Goal: Check status: Check status

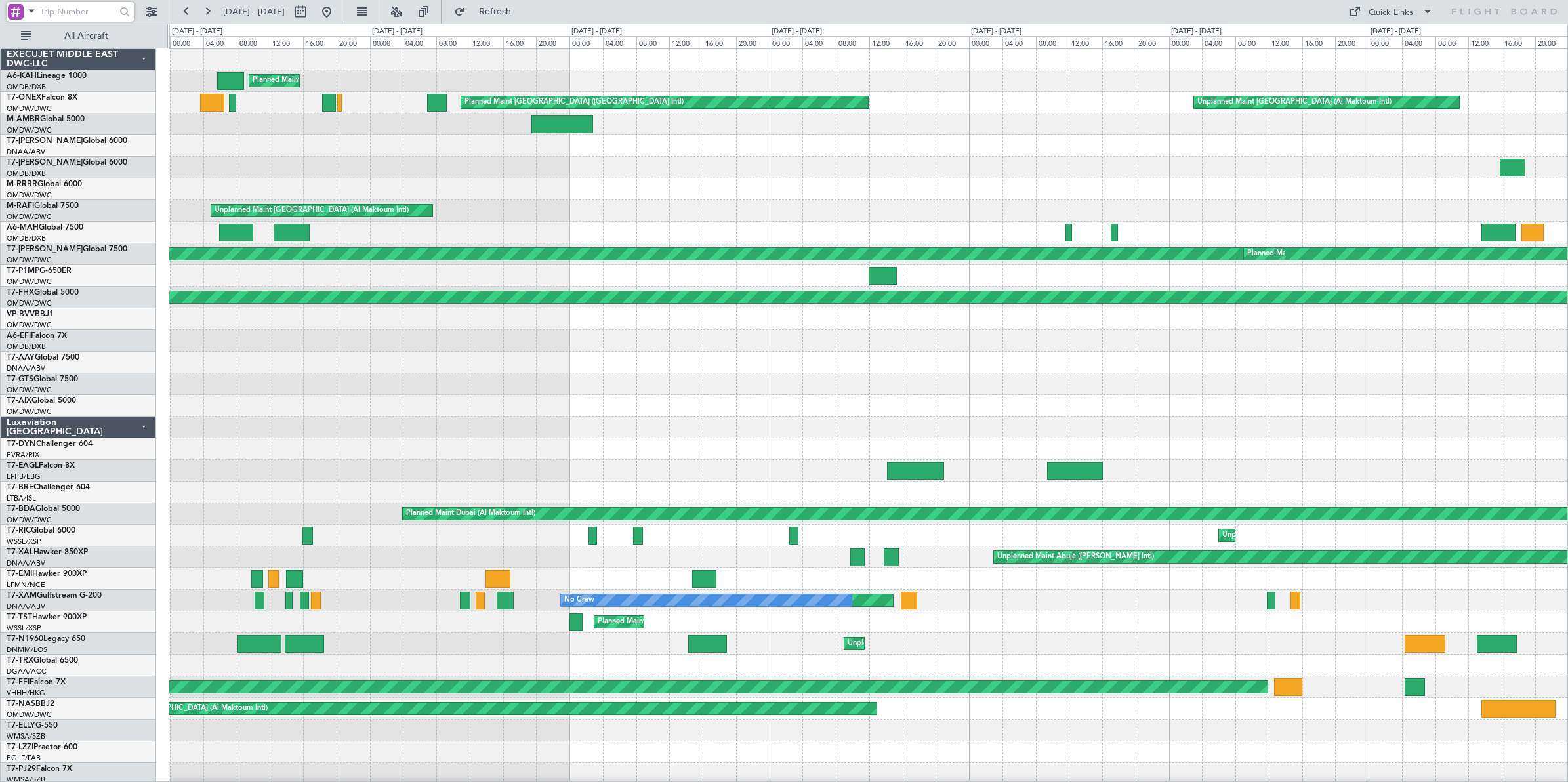
click at [96, 4] on input "text" at bounding box center [77, 11] width 75 height 20
type input "504759"
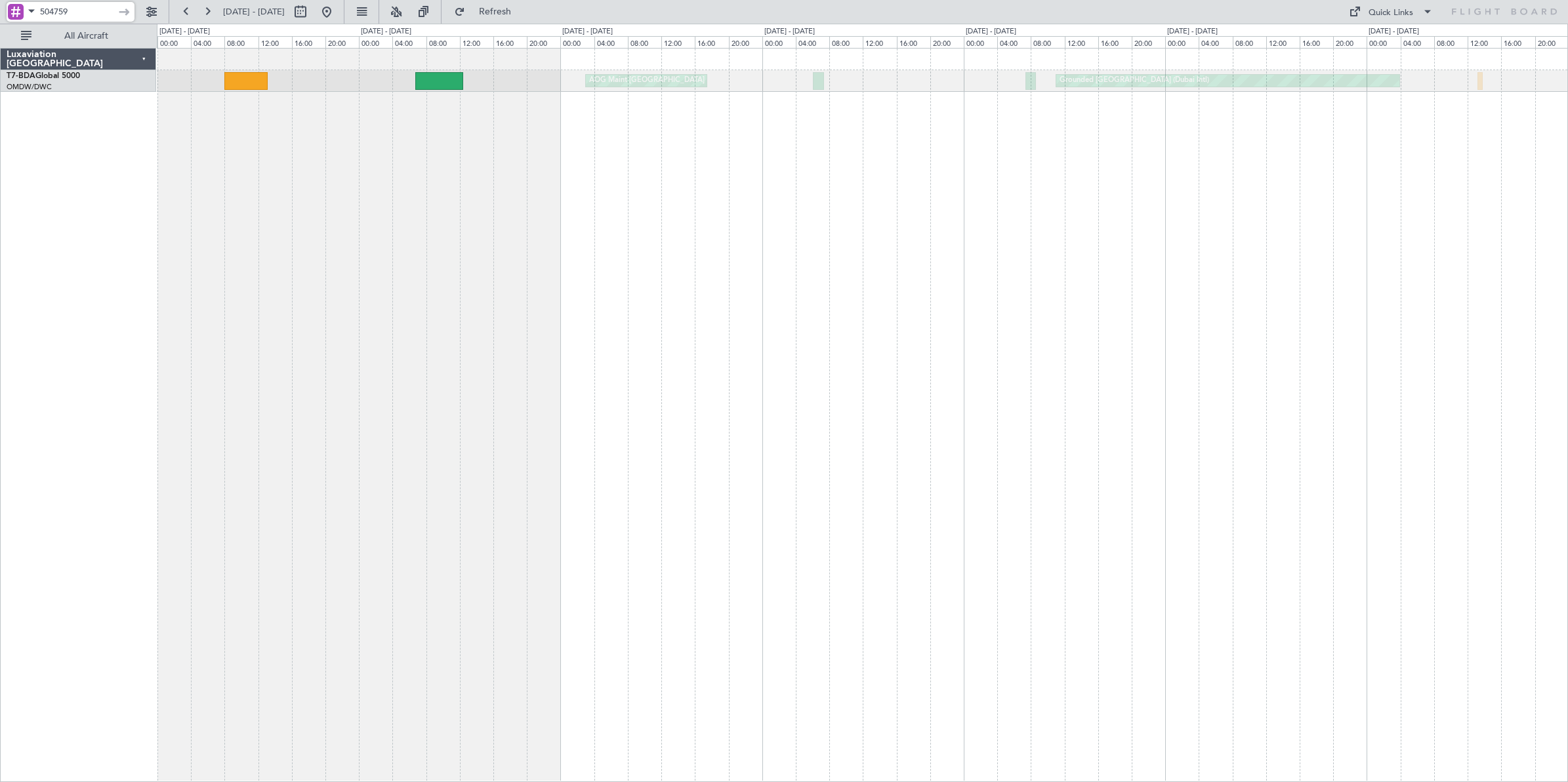
drag, startPoint x: 83, startPoint y: 10, endPoint x: -13, endPoint y: 14, distance: 96.1
click at [0, 14] on html "504759 [DATE] - [DATE] Refresh Quick Links All Aircraft Grounded [GEOGRAPHIC_DA…" at bounding box center [784, 391] width 1568 height 782
click at [311, 12] on button at bounding box center [300, 12] width 21 height 21
select select "6"
select select "2024"
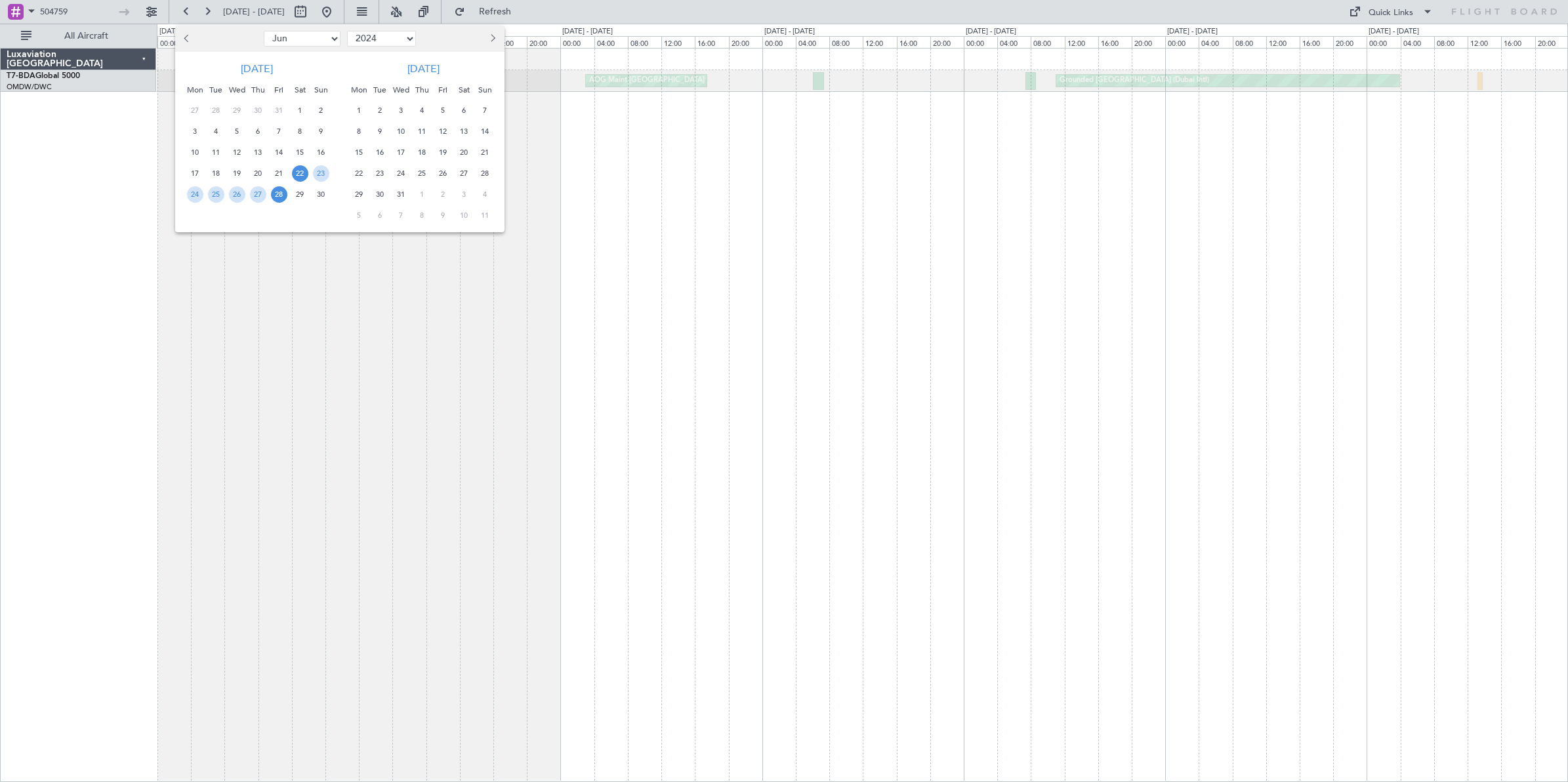
click at [444, 173] on span "26" at bounding box center [443, 174] width 16 height 16
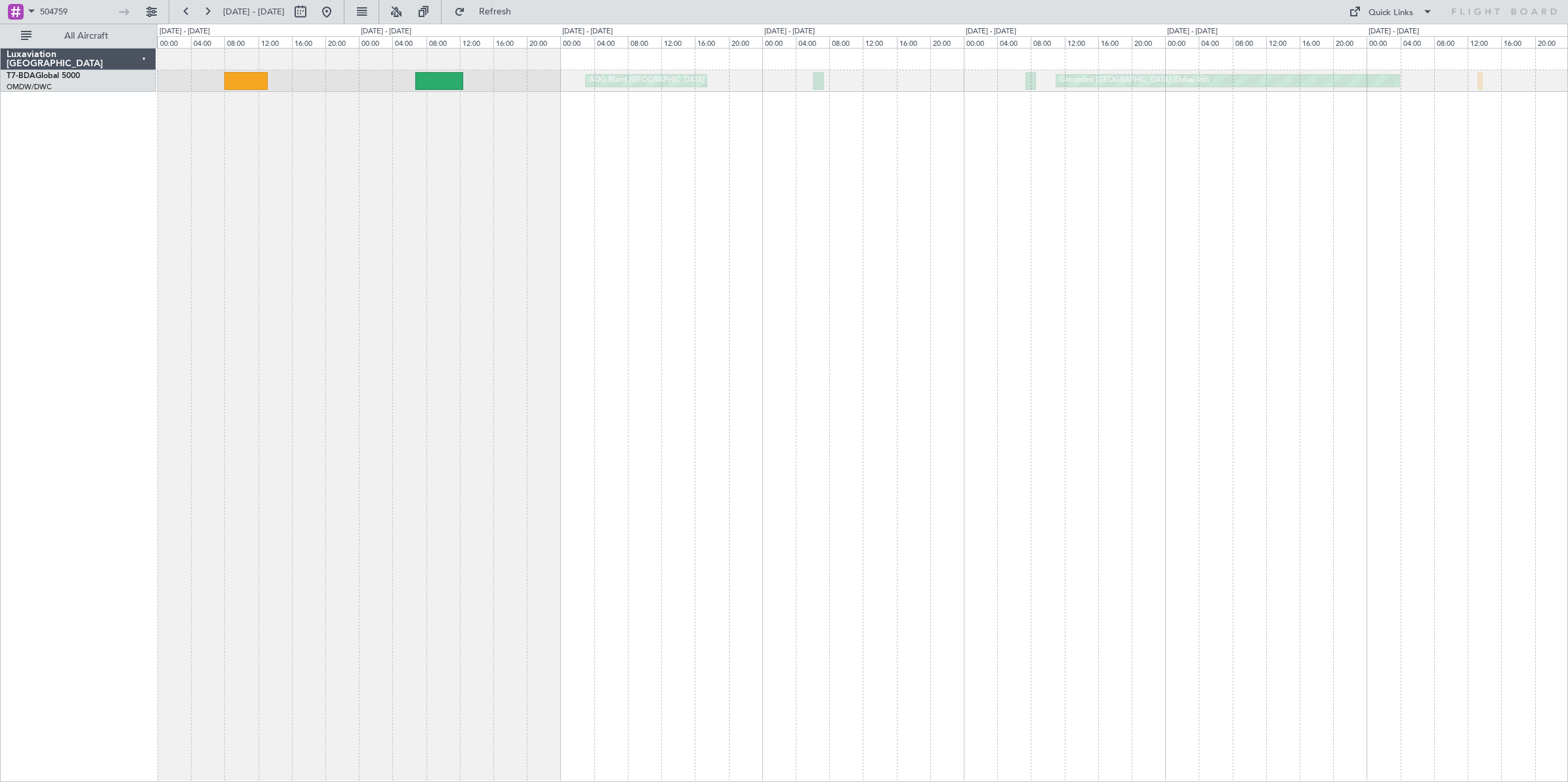
select select "7"
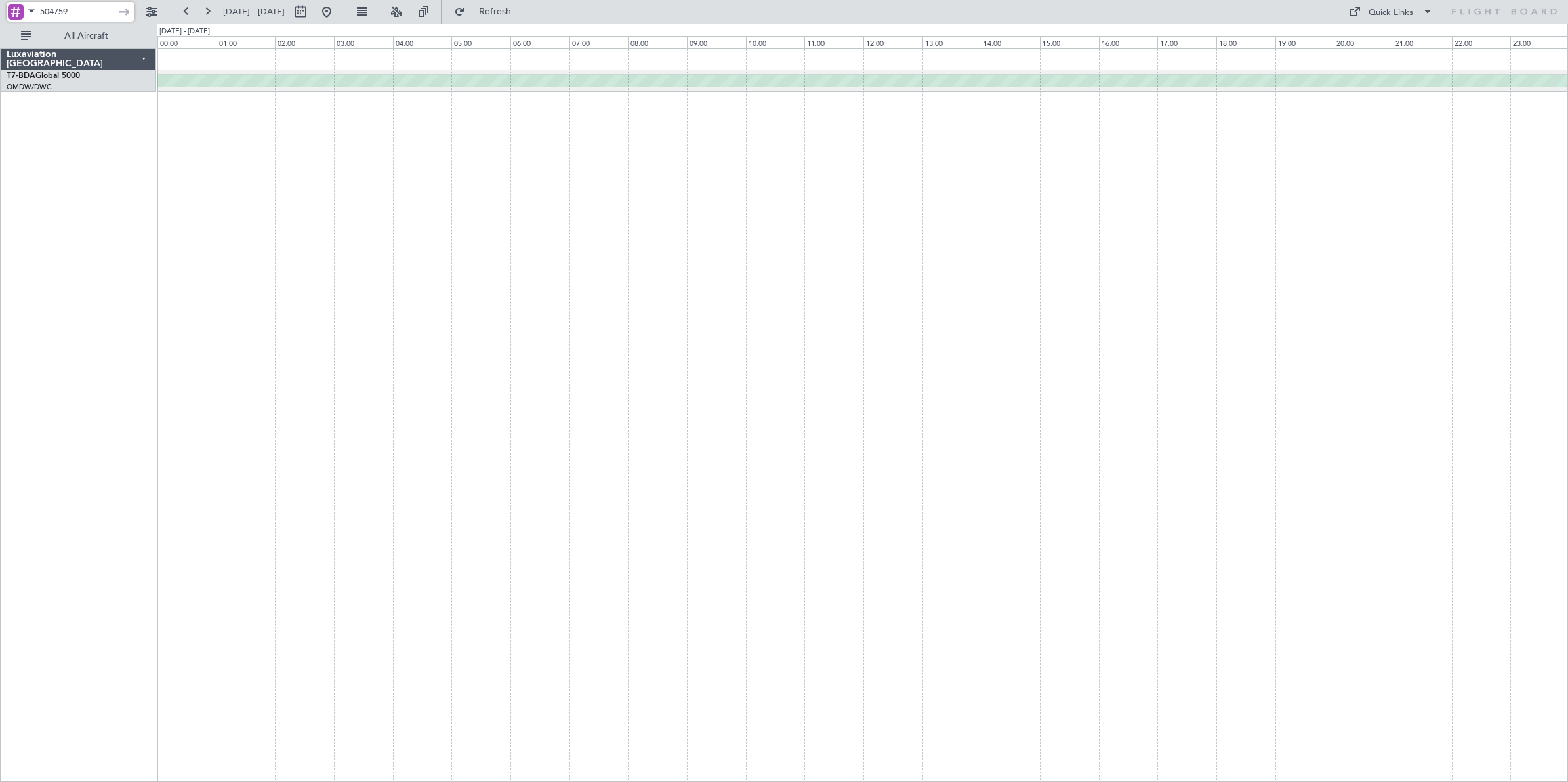
drag, startPoint x: 102, startPoint y: 10, endPoint x: -6, endPoint y: 8, distance: 108.0
click at [0, 8] on html "504759 [DATE] - [DATE] Refresh Quick Links All Aircraft Unplanned Maint [GEOGRA…" at bounding box center [784, 391] width 1568 height 782
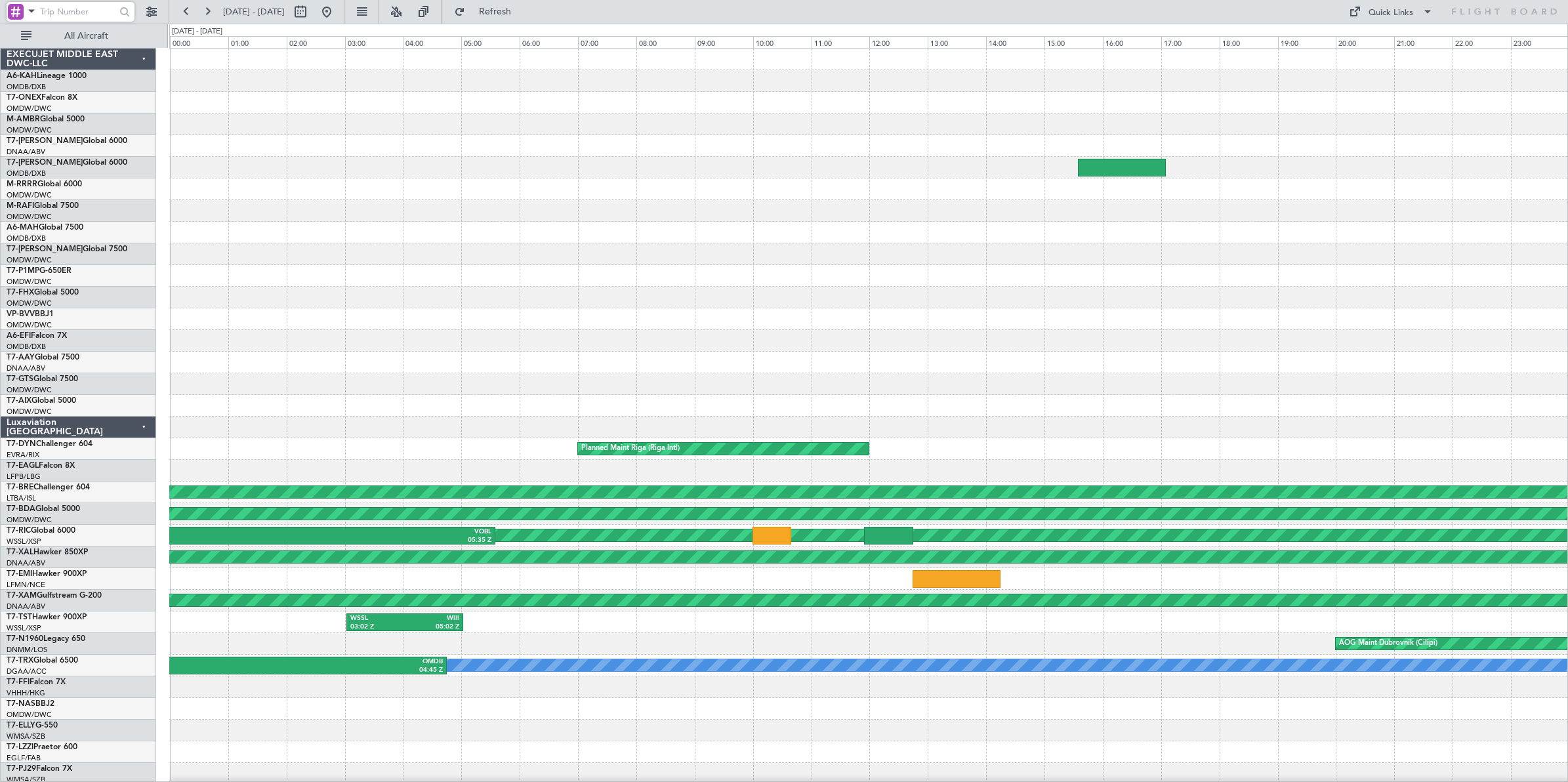
click at [471, 204] on div at bounding box center [868, 211] width 1398 height 22
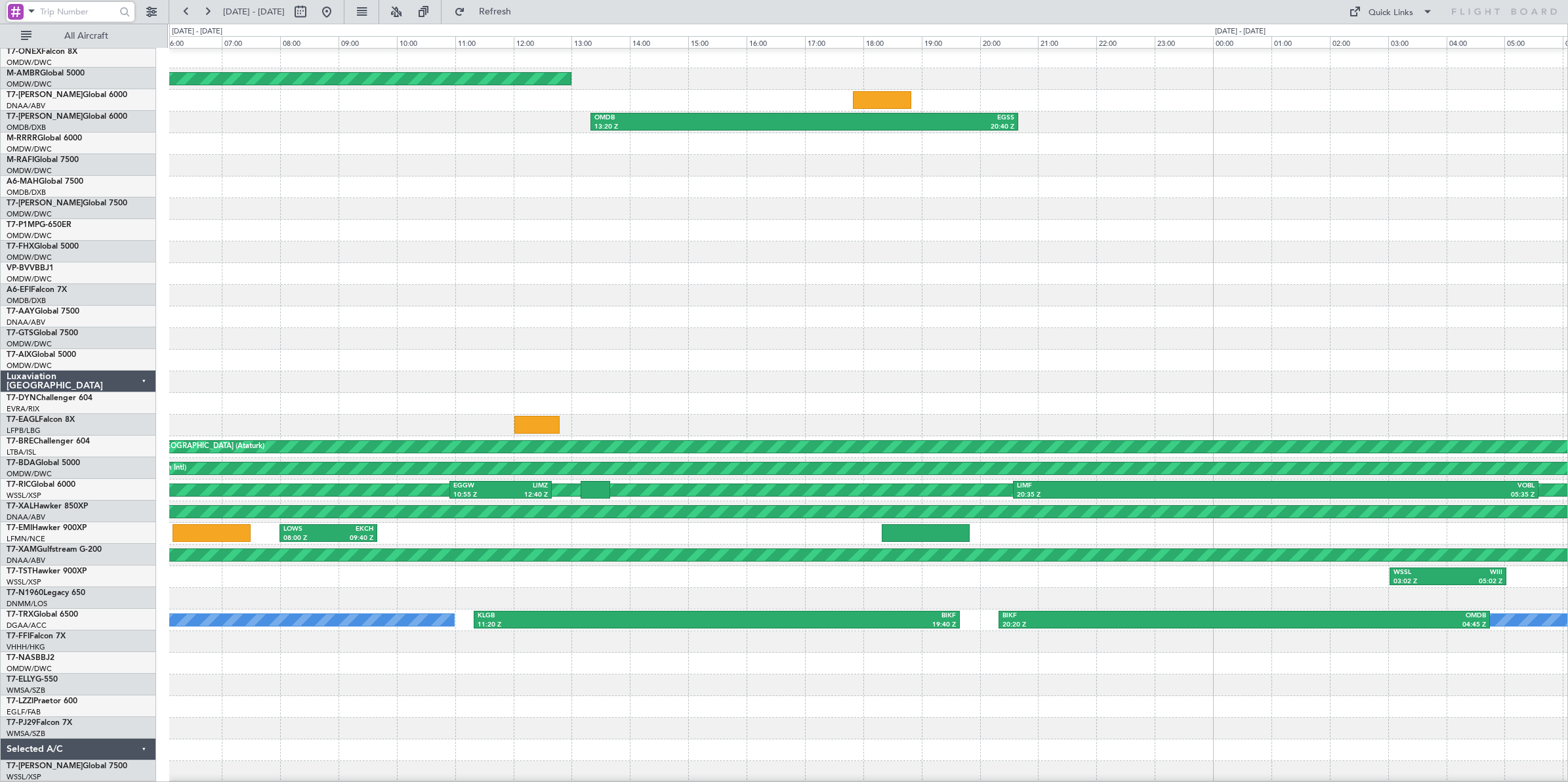
click at [1552, 278] on div "OMDB 03:58 Z HEAL 07:46 Z Planned Maint [GEOGRAPHIC_DATA] (Al Maktoum Intl) OMD…" at bounding box center [868, 393] width 1398 height 779
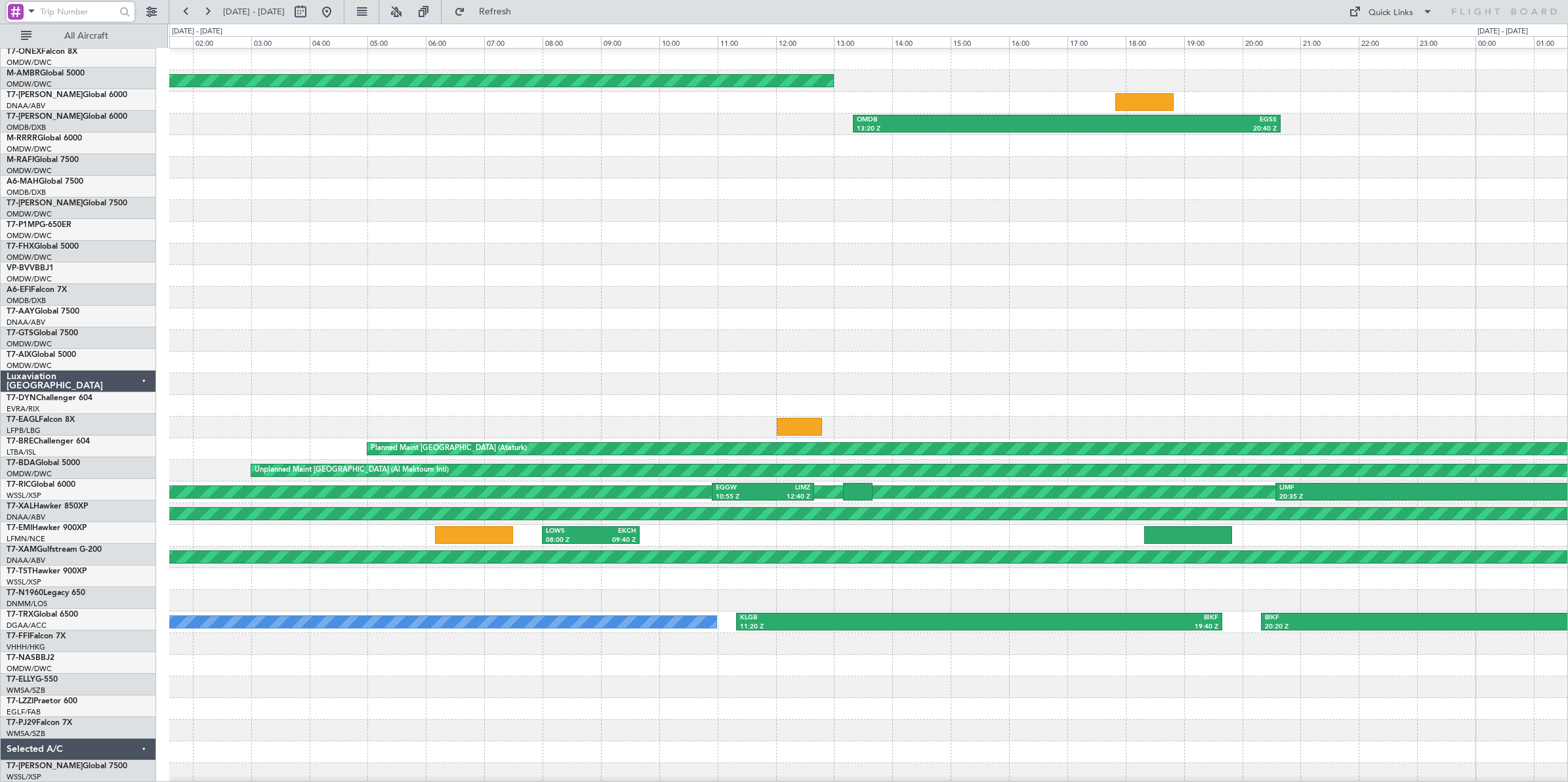
click at [1182, 307] on div "OMDB 03:58 Z HEAL 07:46 Z Planned Maint [GEOGRAPHIC_DATA] (Al Maktoum Intl) OMD…" at bounding box center [868, 395] width 1398 height 779
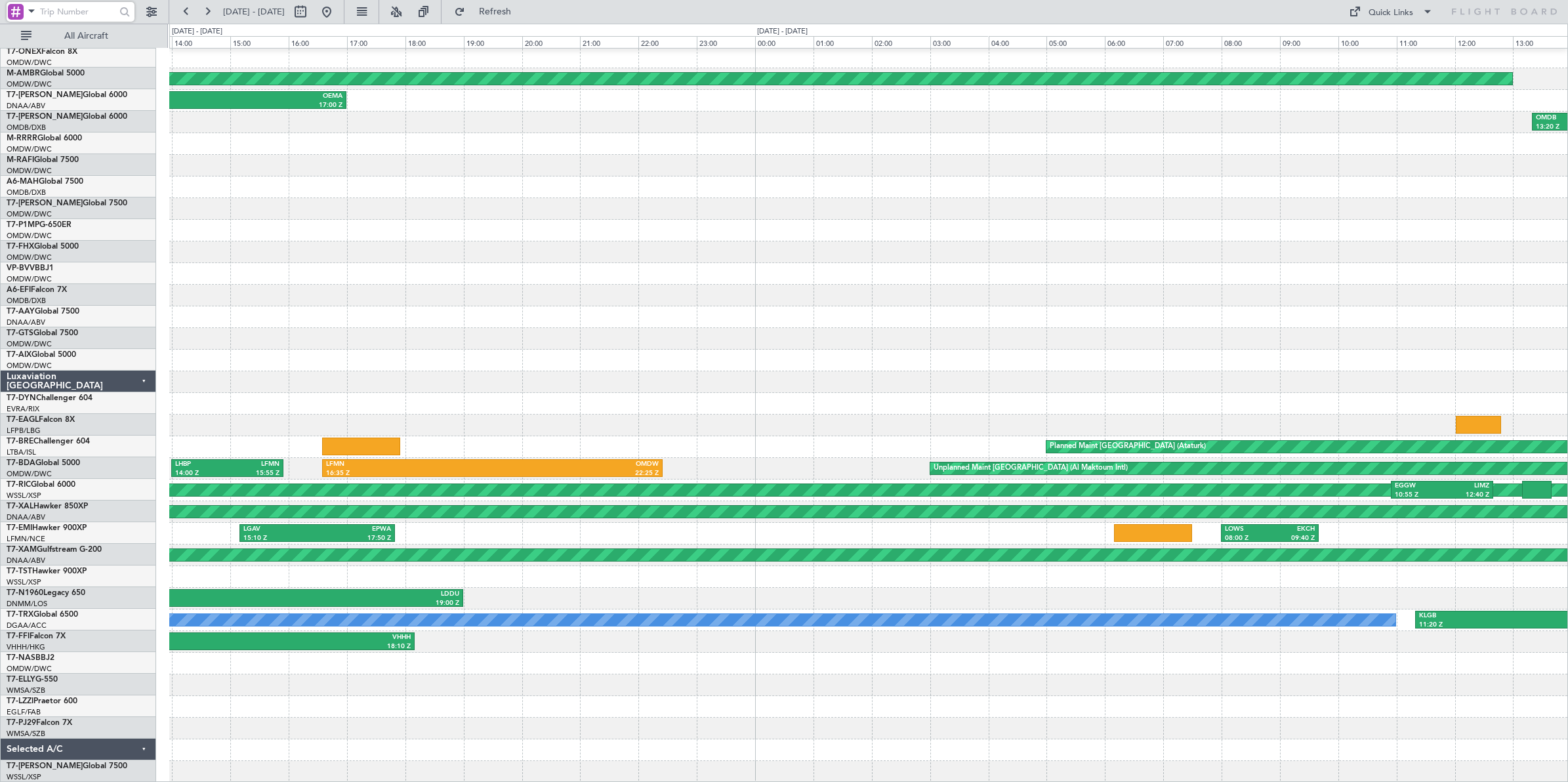
click at [515, 323] on div "OMDB 03:58 Z HEAL 07:46 Z Planned Maint [GEOGRAPHIC_DATA] (Al Maktoum Intl) DNA…" at bounding box center [868, 393] width 1398 height 779
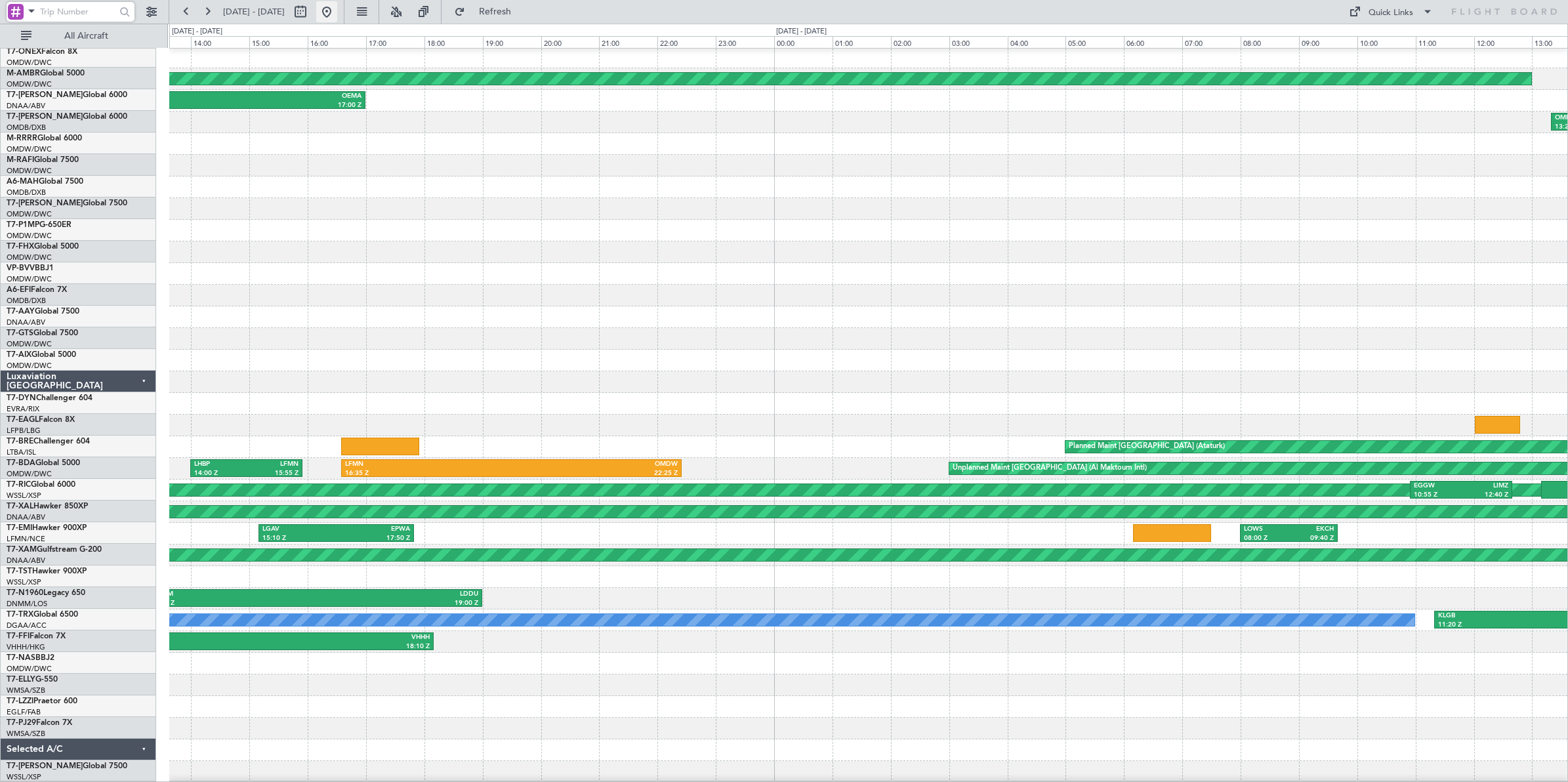
click at [338, 13] on button at bounding box center [326, 12] width 21 height 21
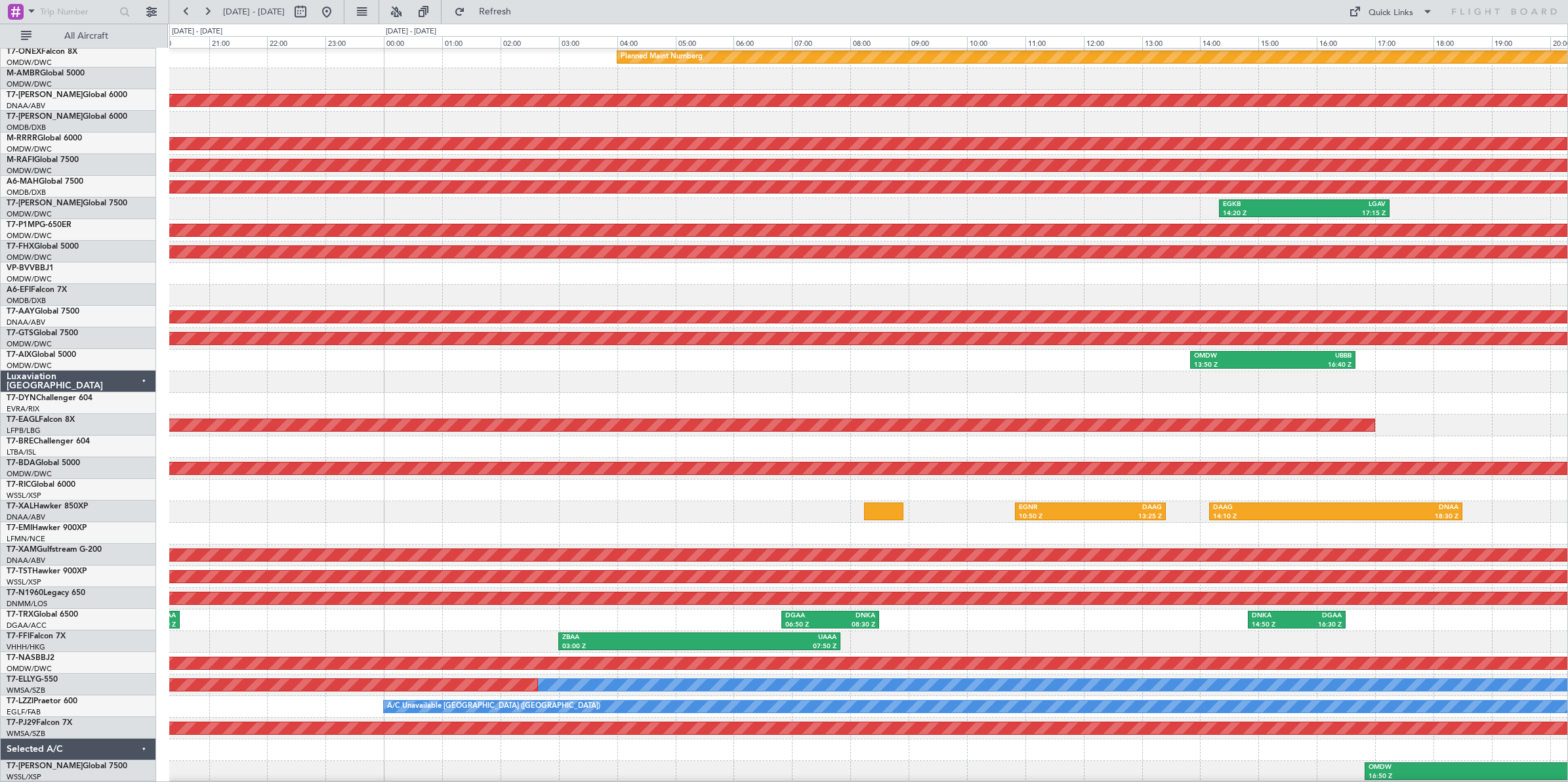
click at [351, 279] on div "Planned Maint Nurnberg KIAD 09:50 Z EDDN 18:10 Z AOG Maint [GEOGRAPHIC_DATA] (A…" at bounding box center [868, 393] width 1398 height 779
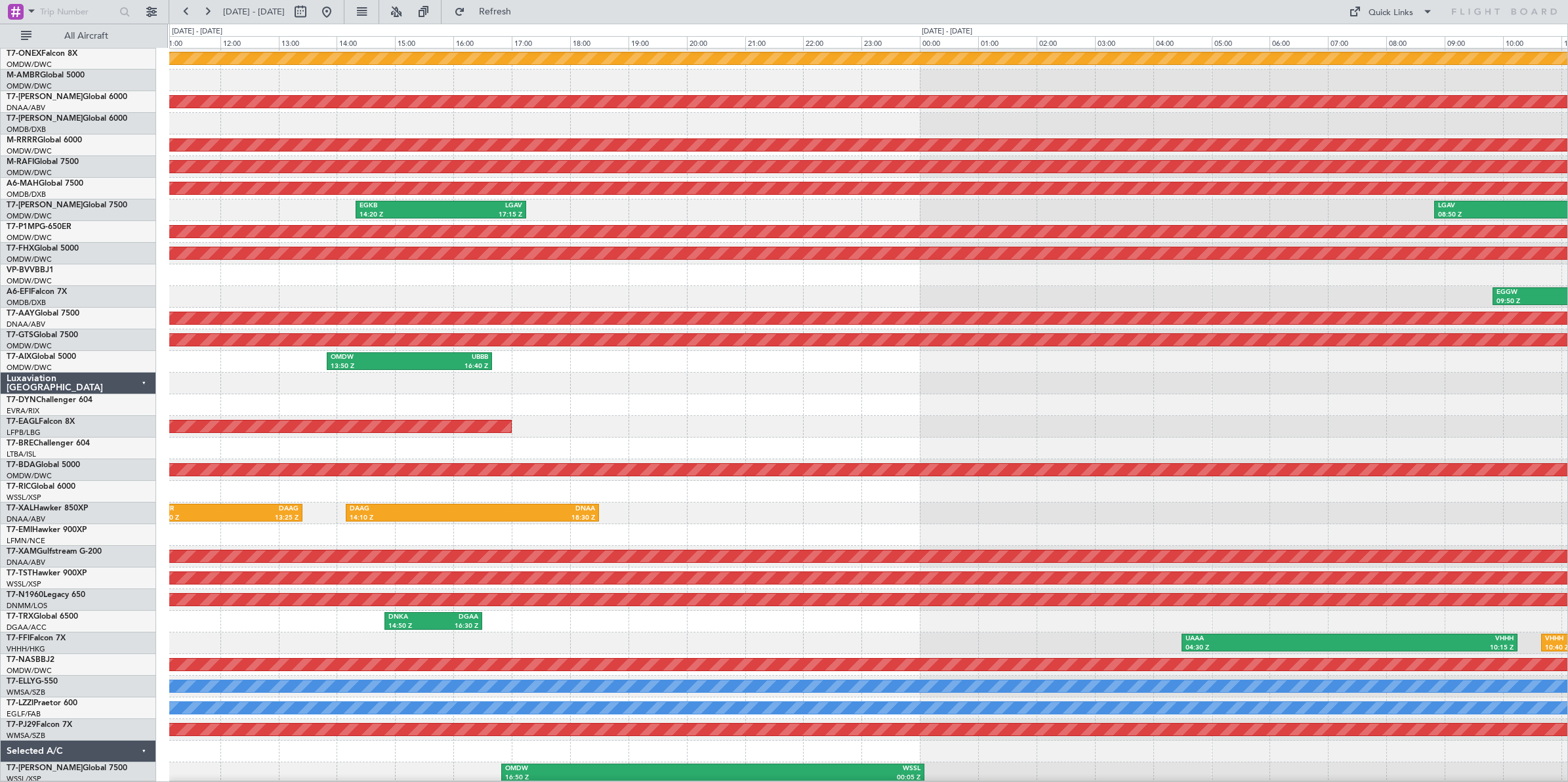
click at [518, 289] on div "EGGW 09:50 Z LIMC 11:45 Z LIMC 14:50 Z EGGW 16:50 Z" at bounding box center [868, 297] width 1398 height 22
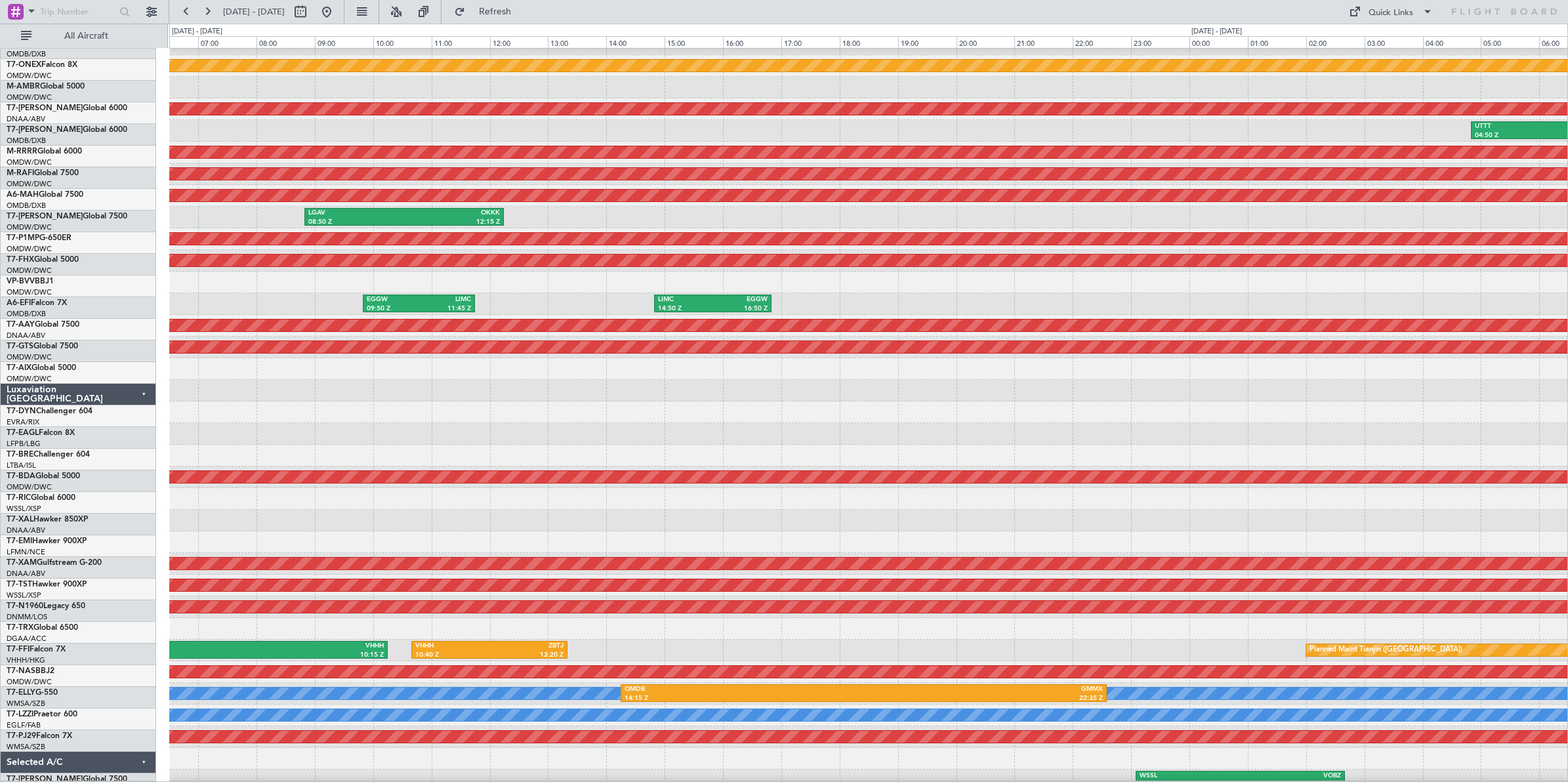
scroll to position [36, 0]
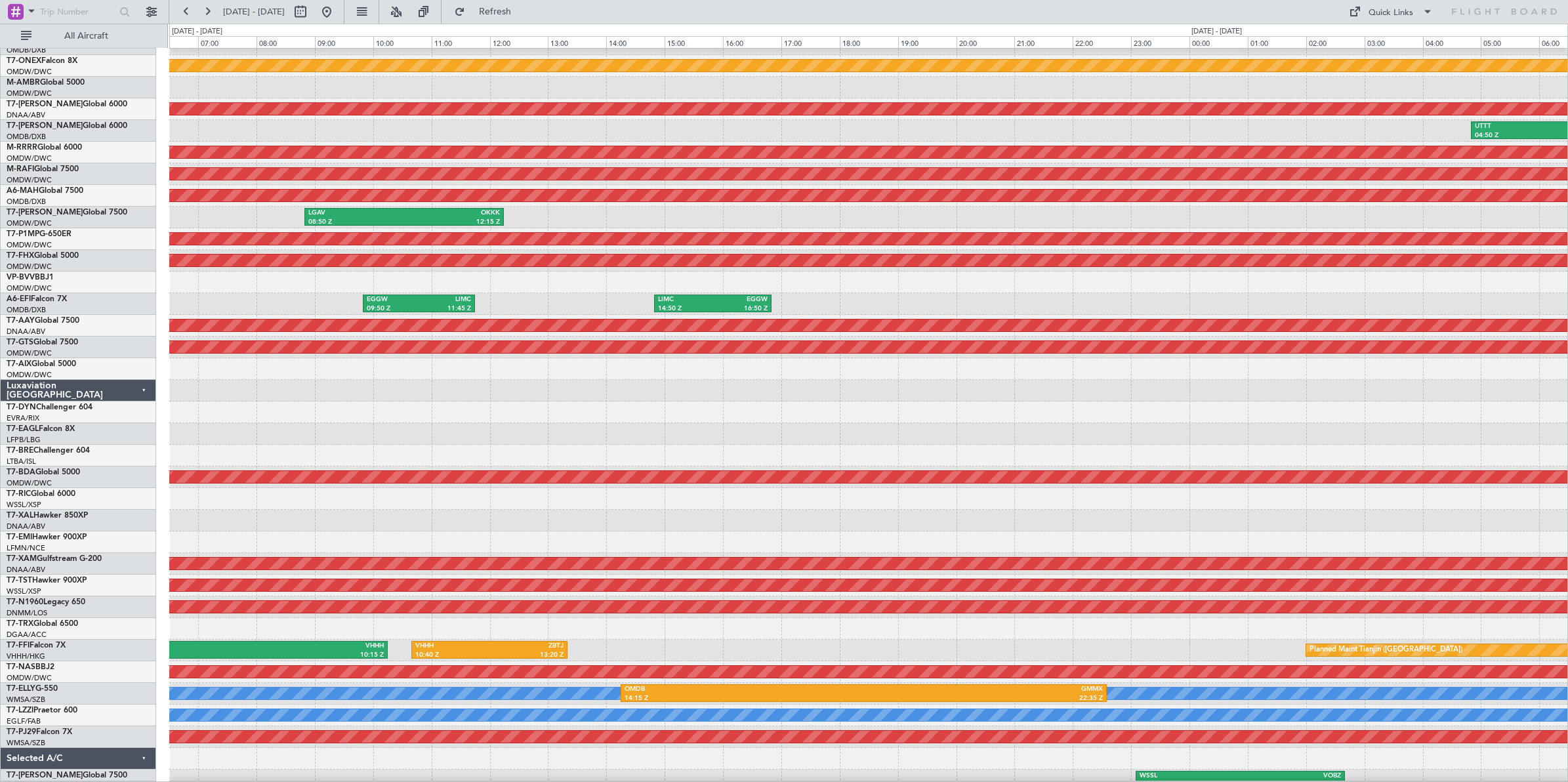
click at [490, 279] on div at bounding box center [868, 282] width 1398 height 22
